Goal: Information Seeking & Learning: Learn about a topic

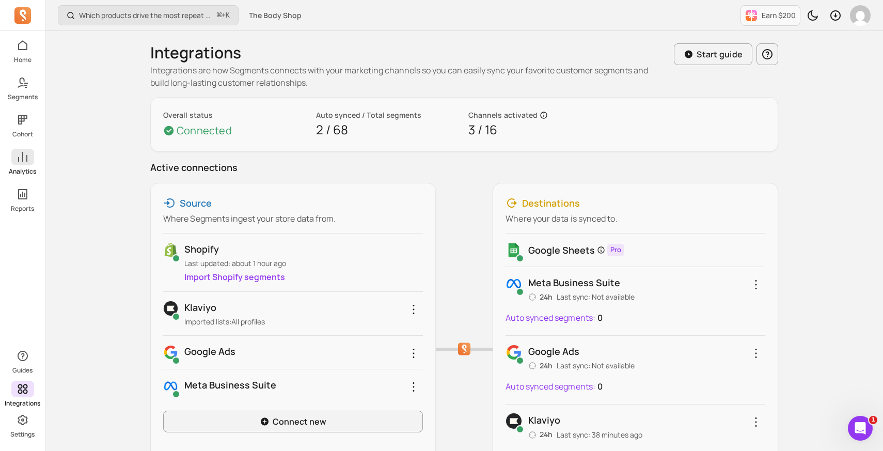
click at [24, 163] on span at bounding box center [22, 157] width 23 height 17
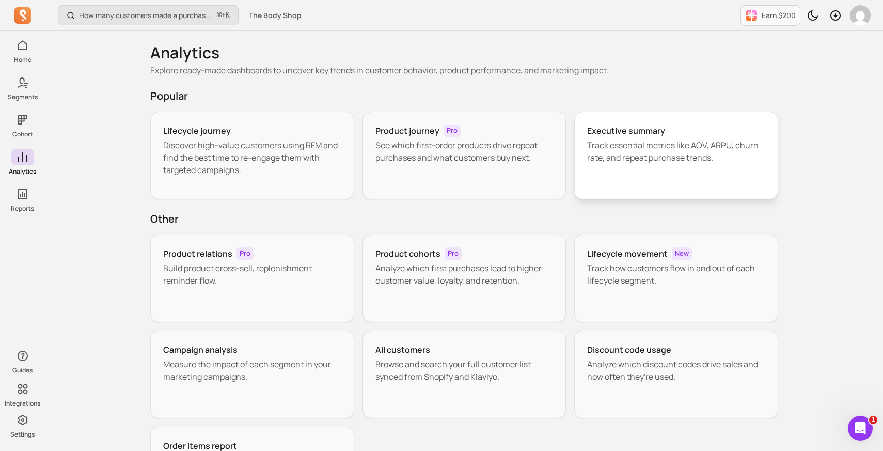
click at [673, 133] on div "Executive summary" at bounding box center [676, 130] width 178 height 12
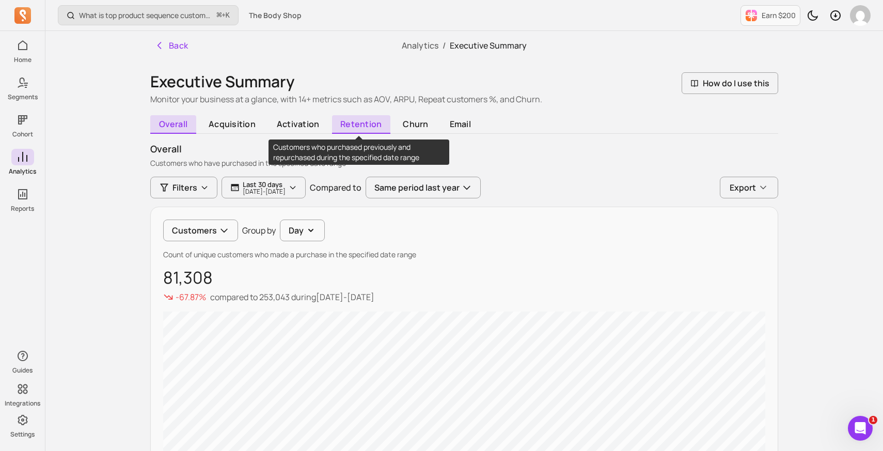
click at [350, 121] on span "retention" at bounding box center [361, 124] width 58 height 19
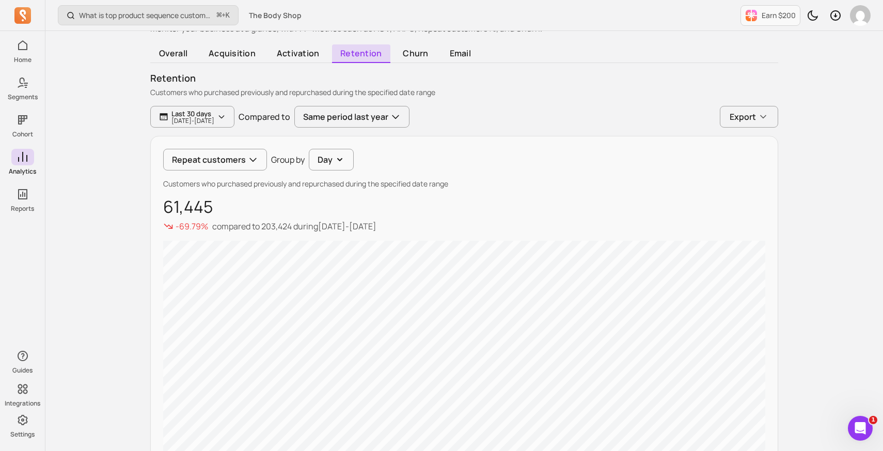
scroll to position [70, 0]
click at [196, 156] on button "Repeat customers" at bounding box center [215, 160] width 104 height 22
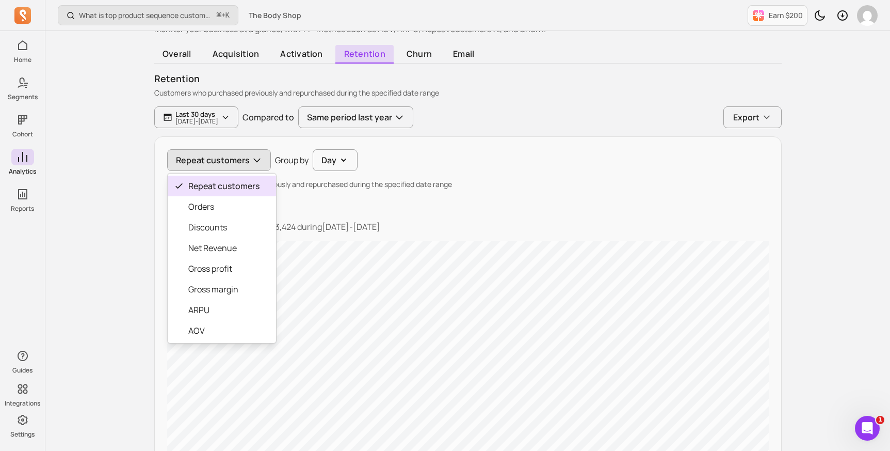
click at [230, 163] on button "Repeat customers" at bounding box center [219, 160] width 104 height 22
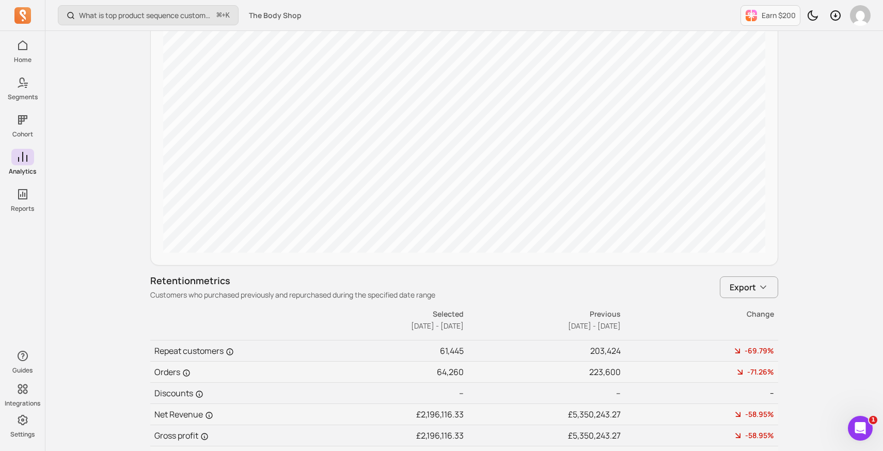
scroll to position [466, 0]
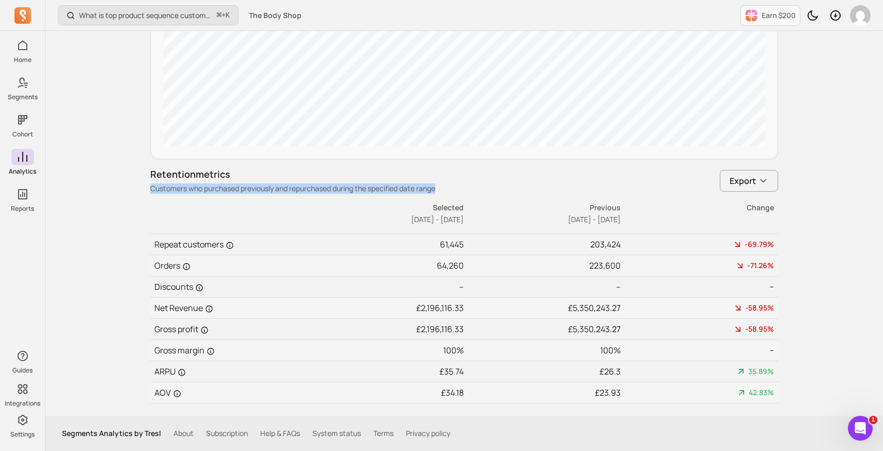
drag, startPoint x: 147, startPoint y: 187, endPoint x: 486, endPoint y: 187, distance: 339.1
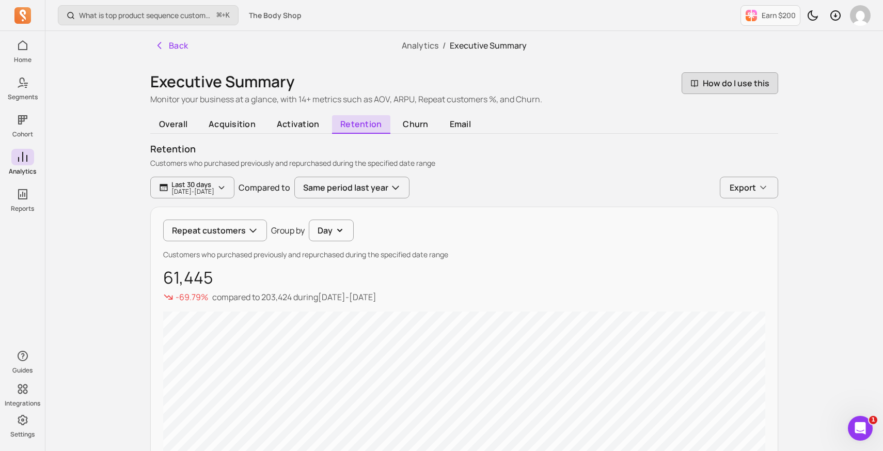
click at [735, 81] on span "How do I use this" at bounding box center [729, 83] width 97 height 22
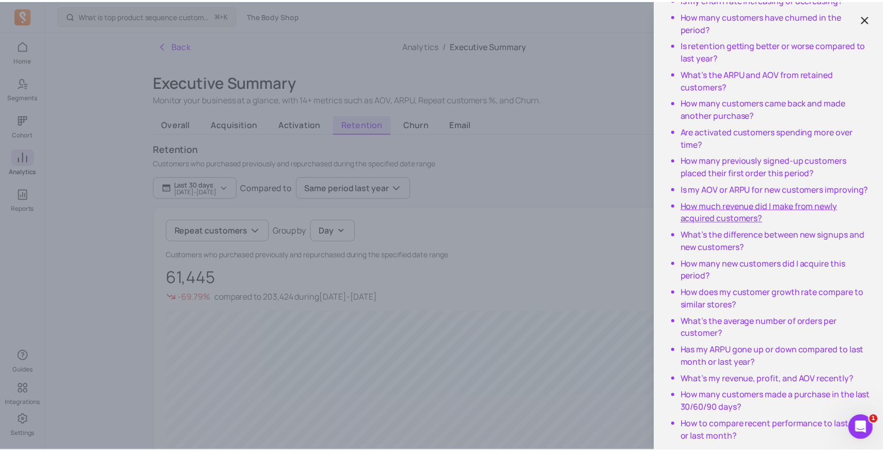
scroll to position [412, 0]
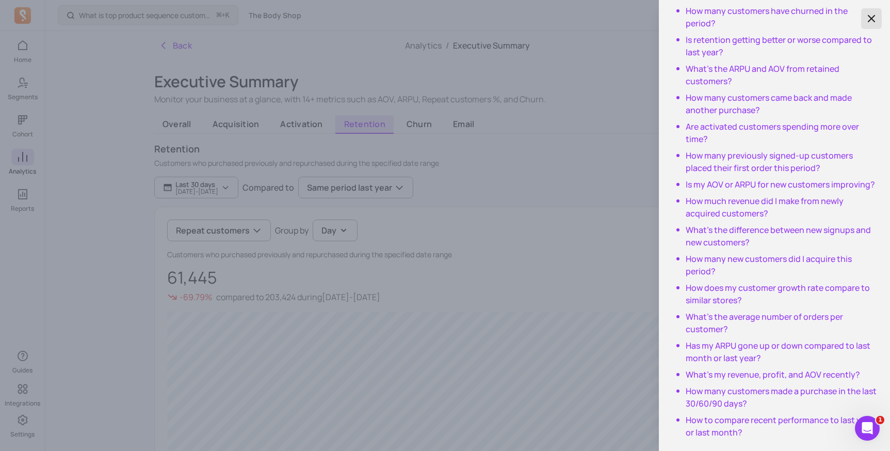
click at [866, 13] on icon "button" at bounding box center [872, 18] width 12 height 12
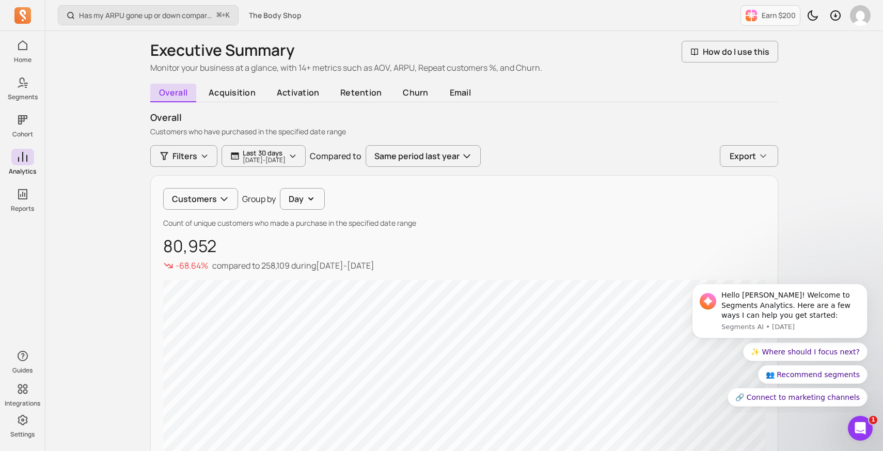
scroll to position [52, 0]
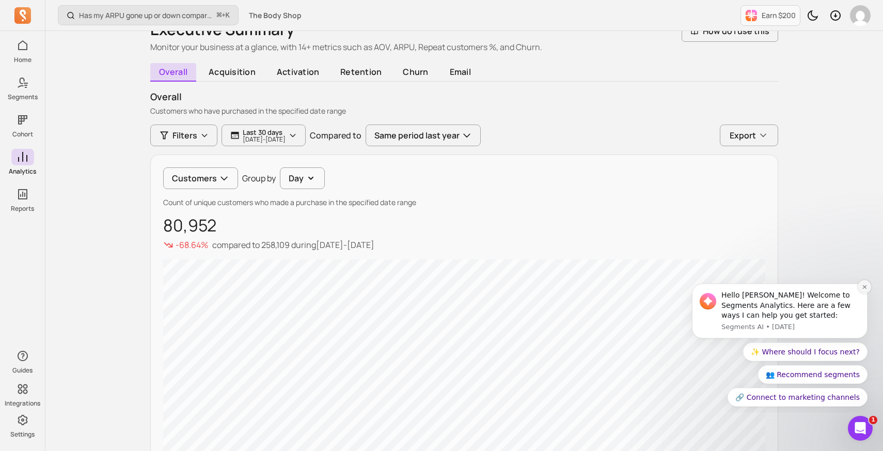
click at [864, 287] on icon "Dismiss notification" at bounding box center [865, 287] width 6 height 6
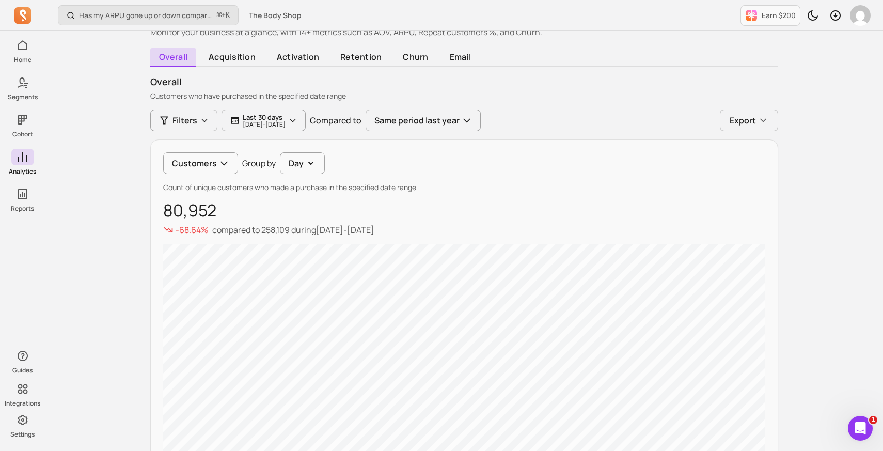
scroll to position [64, 0]
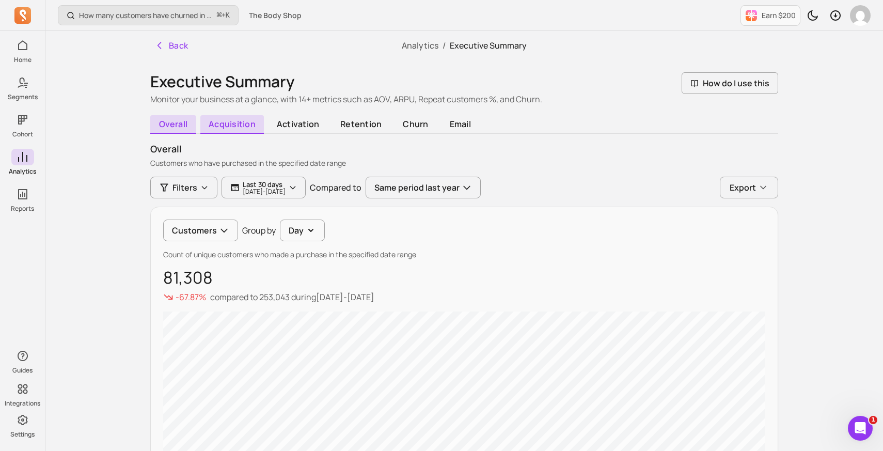
click at [232, 129] on span "acquisition" at bounding box center [232, 124] width 64 height 19
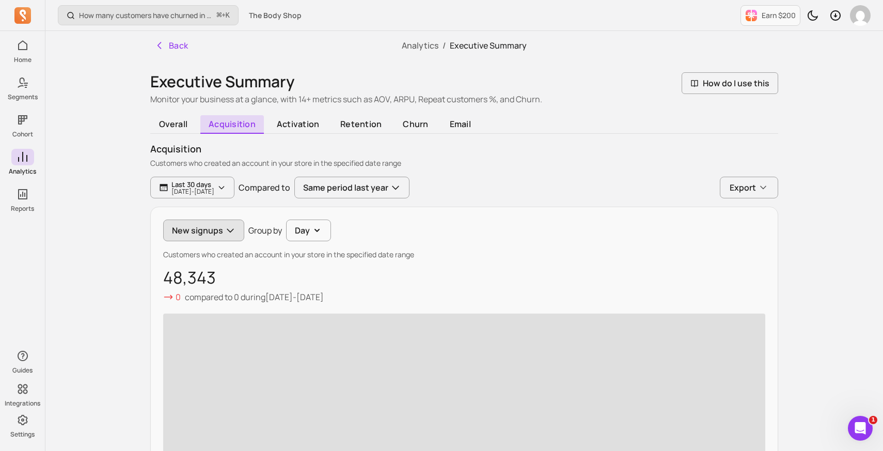
click at [226, 235] on icon "button" at bounding box center [230, 230] width 10 height 10
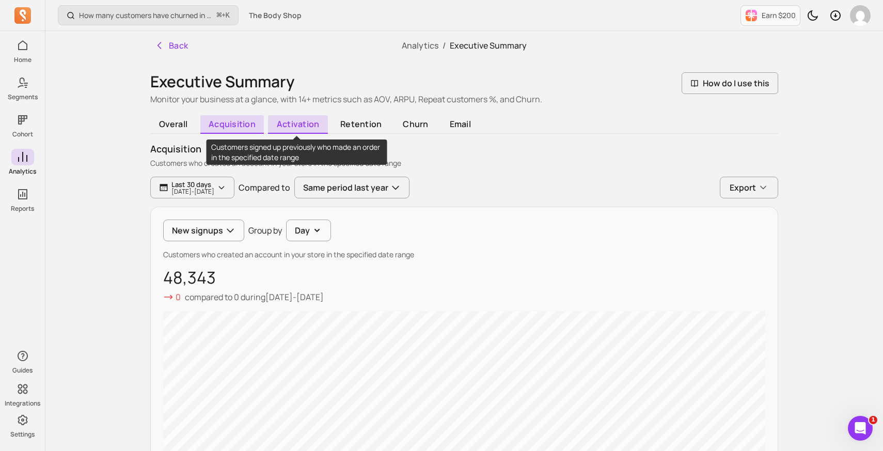
click at [288, 123] on span "activation" at bounding box center [297, 124] width 59 height 19
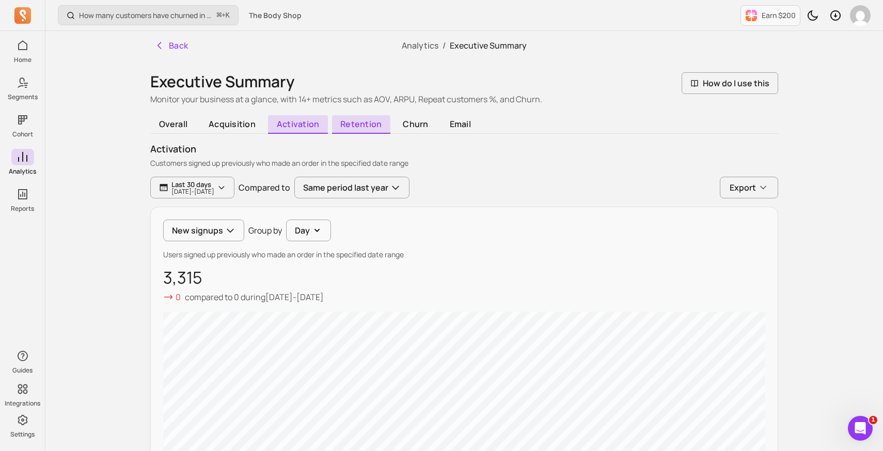
click at [349, 123] on span "retention" at bounding box center [361, 124] width 58 height 19
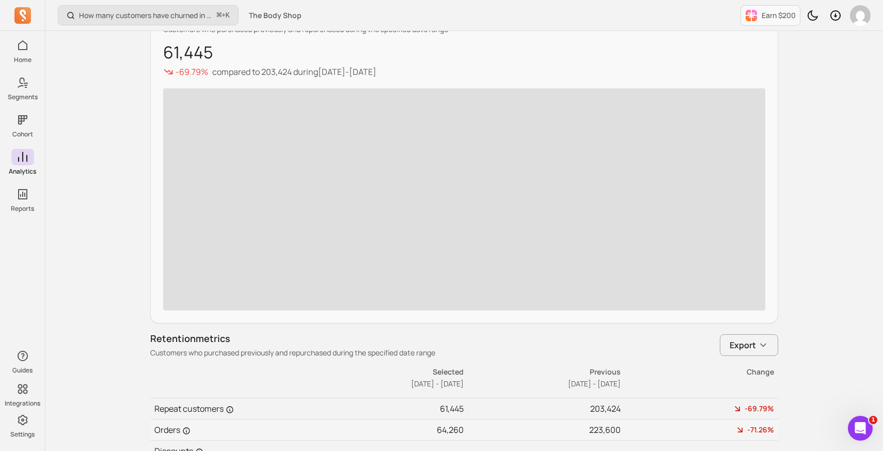
scroll to position [238, 0]
